Goal: Information Seeking & Learning: Learn about a topic

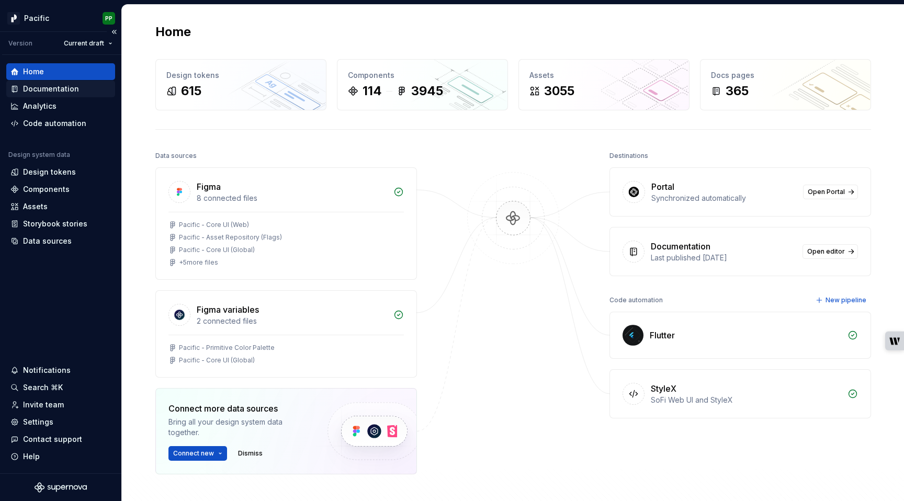
click at [50, 91] on div "Documentation" at bounding box center [51, 89] width 56 height 10
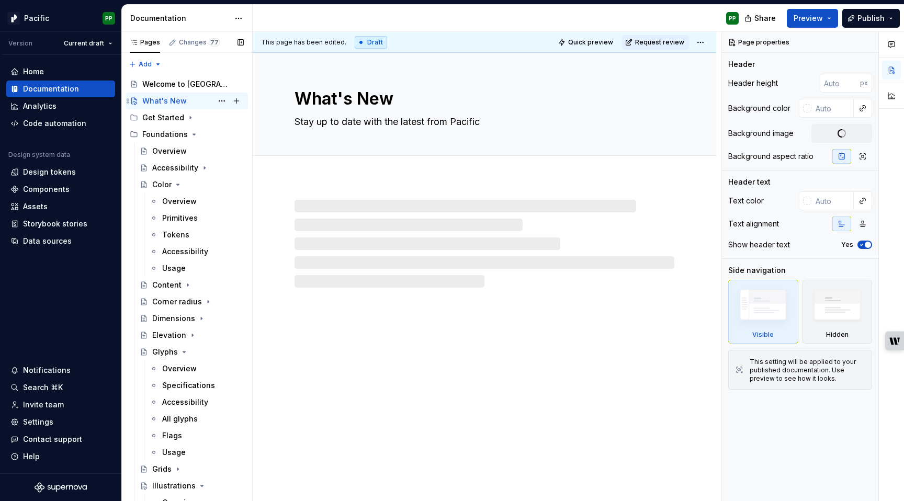
click at [172, 104] on div "What's New" at bounding box center [164, 101] width 44 height 10
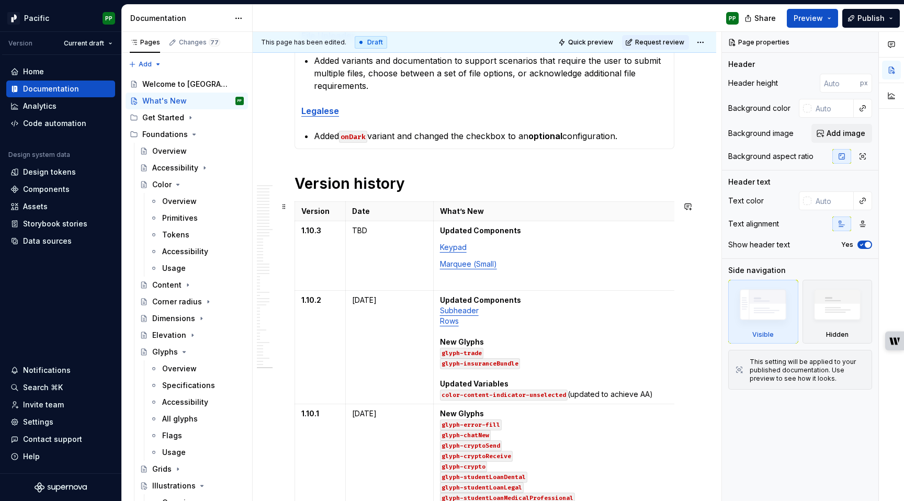
scroll to position [541, 0]
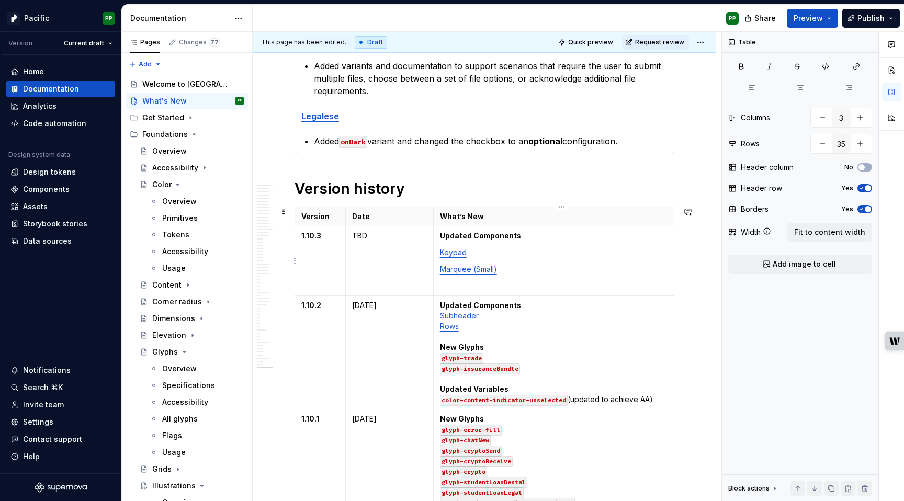
click at [527, 250] on p "Keypad" at bounding box center [561, 253] width 243 height 10
type textarea "*"
click at [529, 271] on p "Marquee (Small)" at bounding box center [561, 269] width 243 height 10
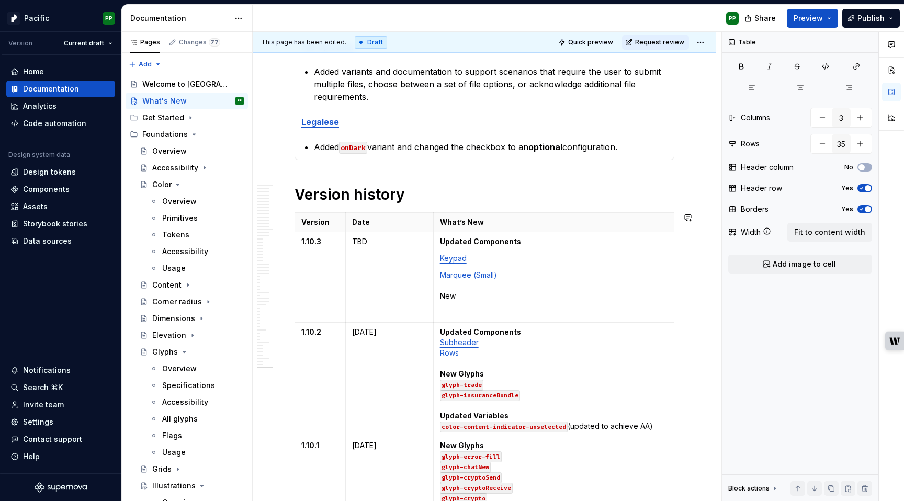
scroll to position [536, 0]
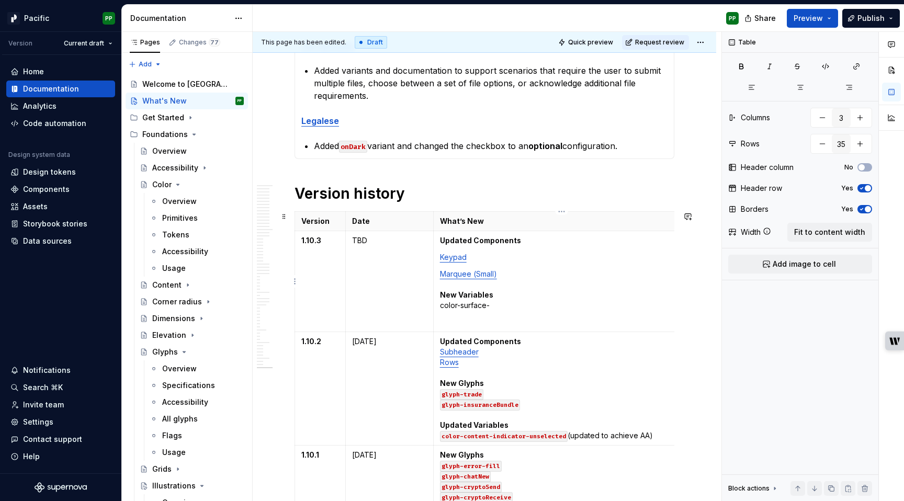
click at [533, 288] on p "Marquee (Small) New Variables color-surface-" at bounding box center [561, 290] width 243 height 42
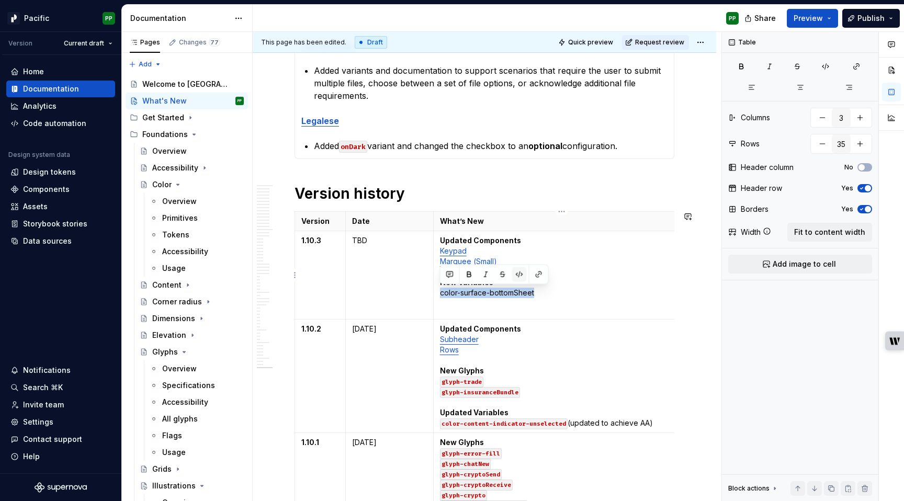
click at [518, 272] on button "button" at bounding box center [519, 274] width 15 height 15
click at [573, 294] on p "Updated Components Keypad Marquee (Small) New Variables color-surface-bottomShe…" at bounding box center [561, 266] width 243 height 63
click at [523, 283] on p "Updated Components Keypad Marquee (Small) New Variables color-surface-bottomShe…" at bounding box center [561, 266] width 243 height 63
click at [522, 307] on p at bounding box center [561, 310] width 243 height 10
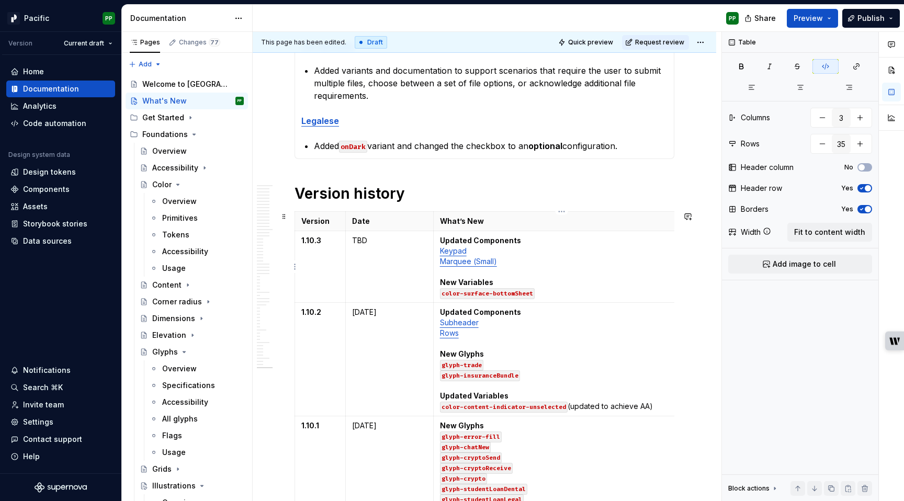
click at [568, 291] on p "Updated Components Keypad Marquee (Small) New Variables color-surface-bottomShe…" at bounding box center [561, 266] width 243 height 63
type textarea "*"
